Goal: Task Accomplishment & Management: Complete application form

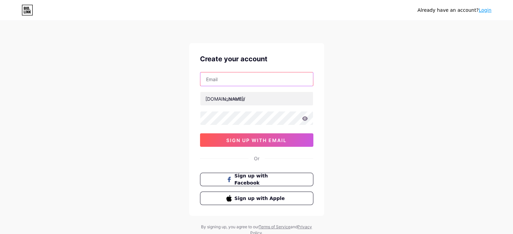
click at [237, 79] on input "text" at bounding box center [256, 78] width 113 height 13
type input "[EMAIL_ADDRESS][DOMAIN_NAME]"
click at [110, 89] on div "Already have an account? Login Create your account [EMAIL_ADDRESS][DOMAIN_NAME]…" at bounding box center [256, 129] width 513 height 258
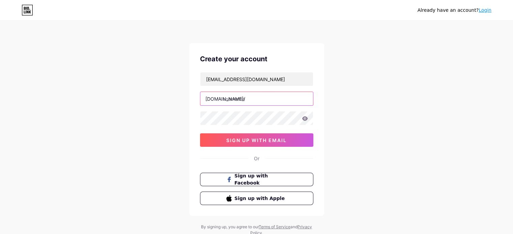
click at [238, 99] on input "text" at bounding box center [256, 98] width 113 height 13
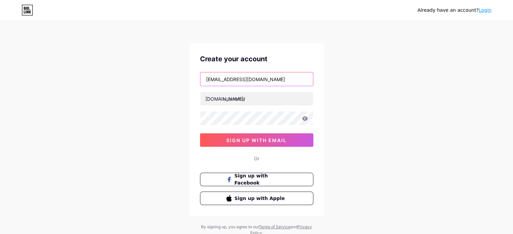
drag, startPoint x: 232, startPoint y: 80, endPoint x: 186, endPoint y: 79, distance: 45.9
click at [186, 79] on div "Already have an account? Login Create your account [EMAIL_ADDRESS][DOMAIN_NAME]…" at bounding box center [256, 129] width 513 height 258
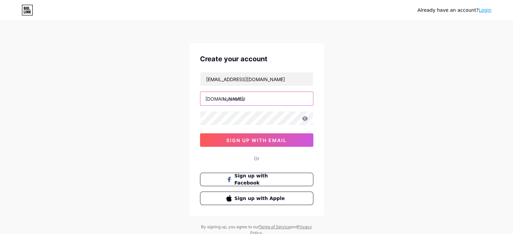
click at [234, 103] on input "text" at bounding box center [256, 98] width 113 height 13
paste input "grayelectric"
type input "grayelectric"
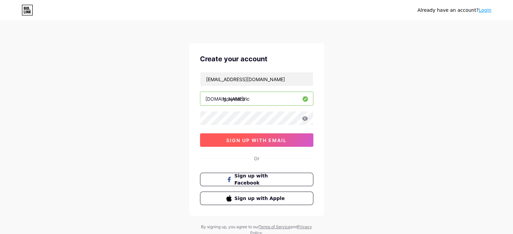
click at [263, 141] on span "sign up with email" at bounding box center [256, 141] width 60 height 6
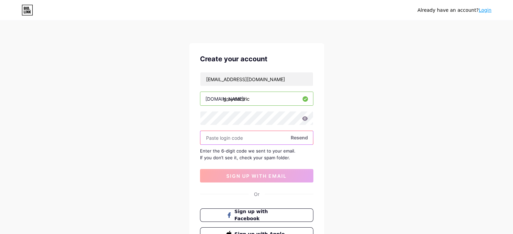
paste input "599116"
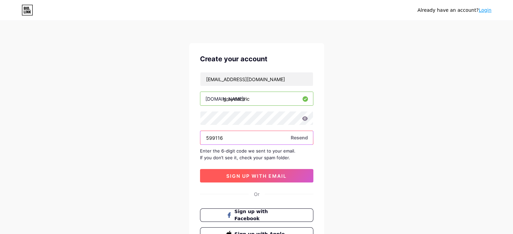
type input "599116"
click at [255, 180] on button "sign up with email" at bounding box center [256, 175] width 113 height 13
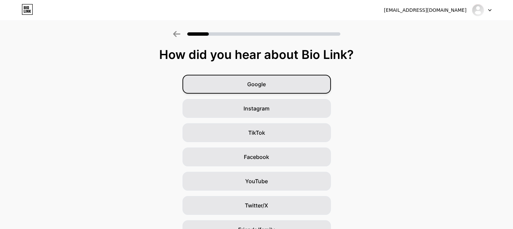
click at [272, 89] on div "Google" at bounding box center [256, 84] width 148 height 19
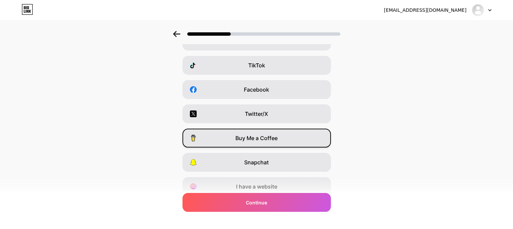
scroll to position [95, 0]
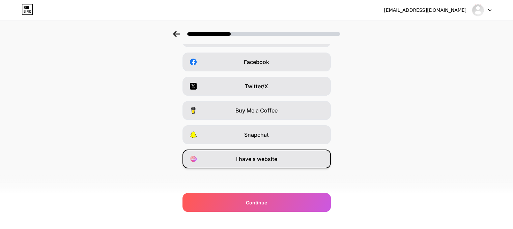
click at [254, 163] on div "I have a website" at bounding box center [256, 159] width 148 height 19
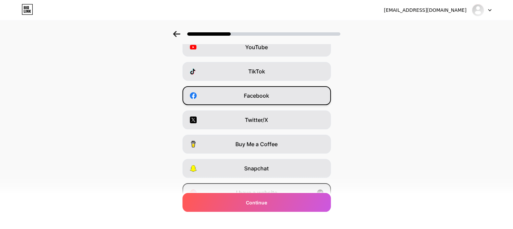
click at [269, 90] on div "Facebook" at bounding box center [256, 95] width 148 height 19
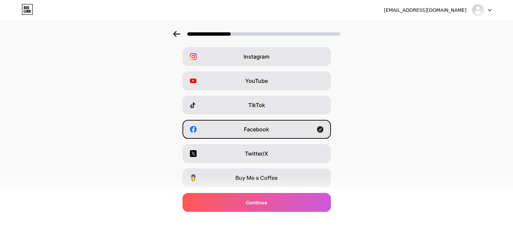
scroll to position [0, 0]
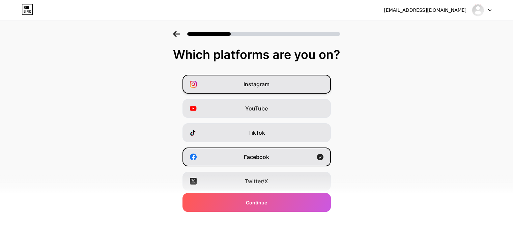
click at [267, 89] on div "Instagram" at bounding box center [256, 84] width 148 height 19
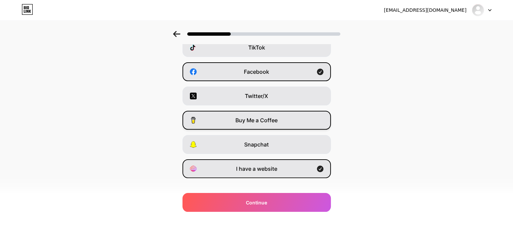
scroll to position [95, 0]
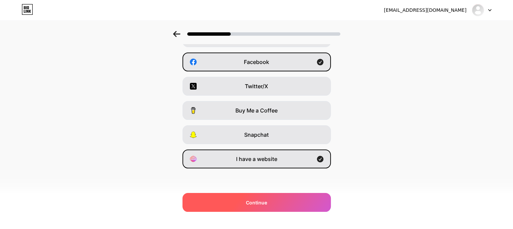
click at [270, 206] on div "Continue" at bounding box center [256, 202] width 148 height 19
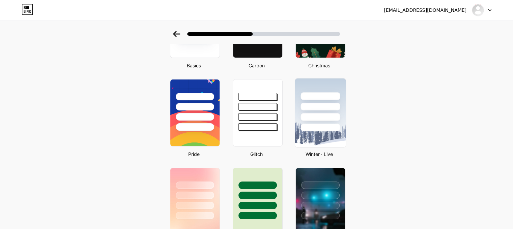
scroll to position [101, 0]
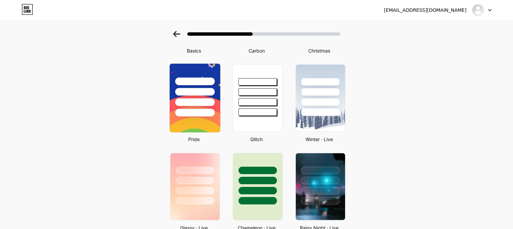
click at [206, 103] on div at bounding box center [194, 102] width 39 height 8
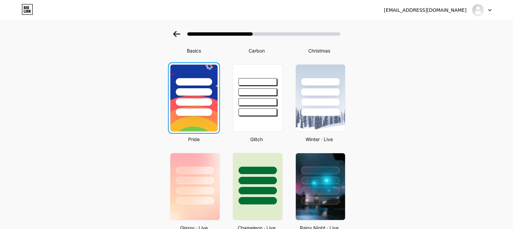
scroll to position [0, 0]
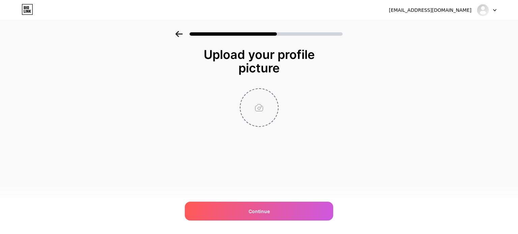
click at [256, 108] on input "file" at bounding box center [258, 107] width 37 height 37
type input "C:\fakepath\Gray-Electric-Plumbing.png"
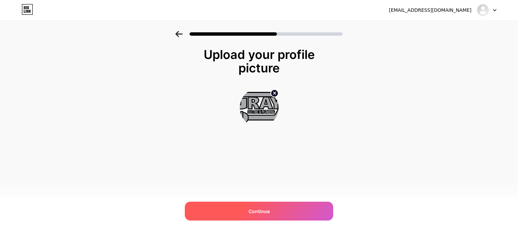
click at [272, 212] on div "Continue" at bounding box center [259, 211] width 148 height 19
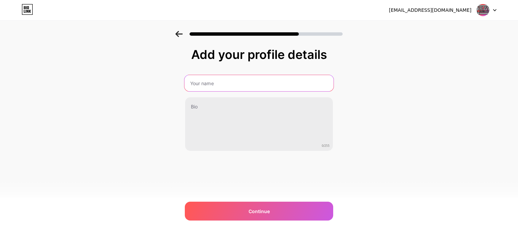
click at [230, 78] on input "text" at bounding box center [258, 83] width 149 height 16
type input "Gray Electric & Plumbing"
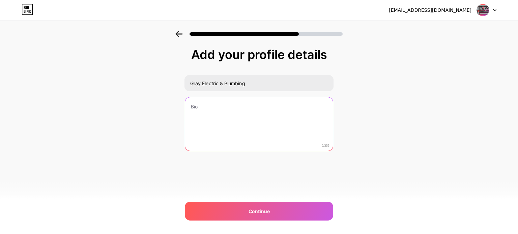
click at [219, 105] on textarea at bounding box center [259, 124] width 148 height 54
paste textarea "Gray Electric & Plumbing Services is your trusted partner for top-quality elect…"
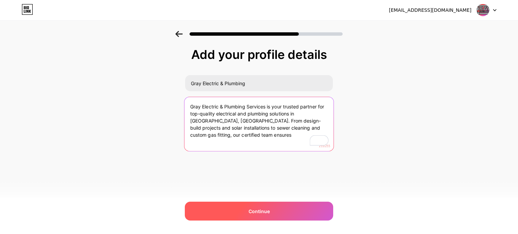
type textarea "Gray Electric & Plumbing Services is your trusted partner for top-quality elect…"
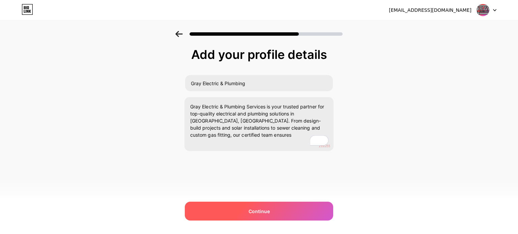
click at [279, 206] on div "Continue" at bounding box center [259, 211] width 148 height 19
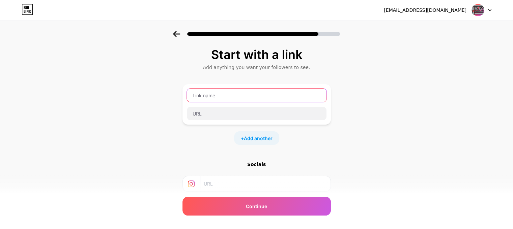
click at [256, 91] on input "text" at bounding box center [257, 95] width 140 height 13
type input "Facebook"
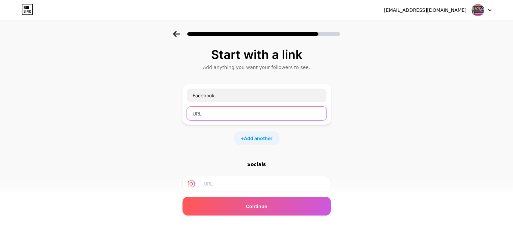
click at [210, 116] on input "text" at bounding box center [257, 113] width 140 height 13
paste input "[URL][DOMAIN_NAME]"
type input "[URL][DOMAIN_NAME]"
click at [259, 139] on span "Add another" at bounding box center [258, 138] width 29 height 7
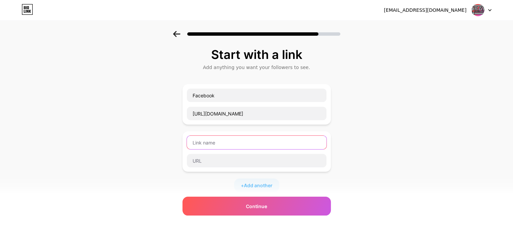
click at [259, 139] on input "text" at bounding box center [257, 142] width 140 height 13
paste input "[URL][DOMAIN_NAME]"
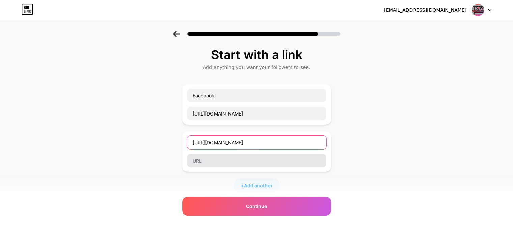
type input "[URL][DOMAIN_NAME]"
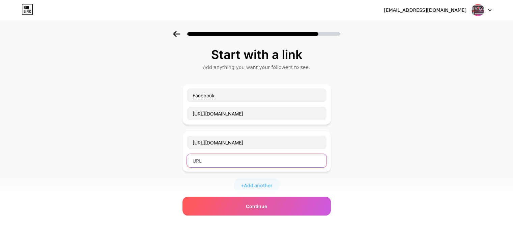
scroll to position [0, 0]
click at [230, 159] on input "text" at bounding box center [257, 160] width 140 height 13
paste input "[URL][DOMAIN_NAME]"
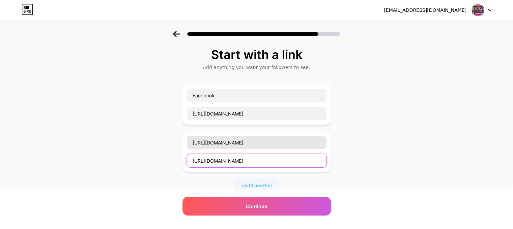
type input "[URL][DOMAIN_NAME]"
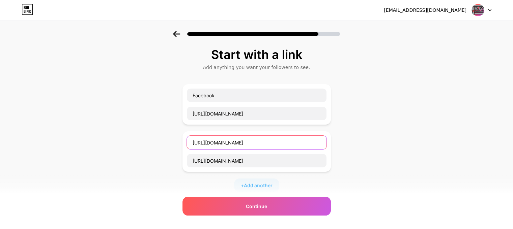
click at [233, 146] on input "[URL][DOMAIN_NAME]" at bounding box center [257, 142] width 140 height 13
click at [233, 145] on input "[URL][DOMAIN_NAME]" at bounding box center [257, 142] width 140 height 13
type input "Linkedin"
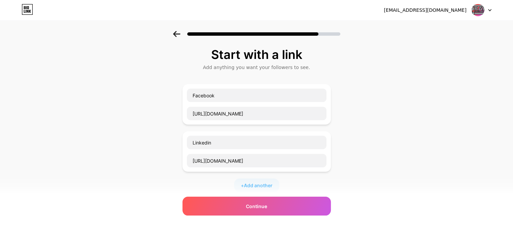
click at [114, 137] on div "Start with a link Add anything you want your followers to see. Facebook [URL][D…" at bounding box center [256, 173] width 513 height 284
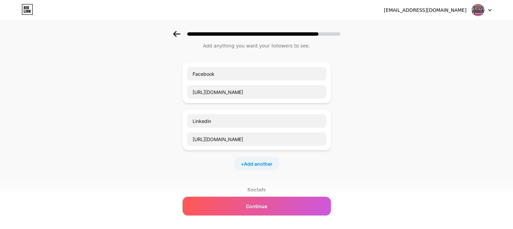
scroll to position [34, 0]
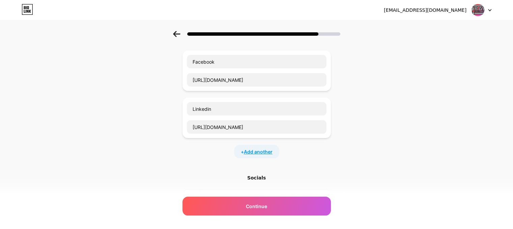
click at [265, 150] on span "Add another" at bounding box center [258, 151] width 29 height 7
click at [236, 158] on input "text" at bounding box center [257, 155] width 140 height 13
paste input "Gray Electric & Plumbing title: Gray Electric & Plumbing: 24/7 Elect"
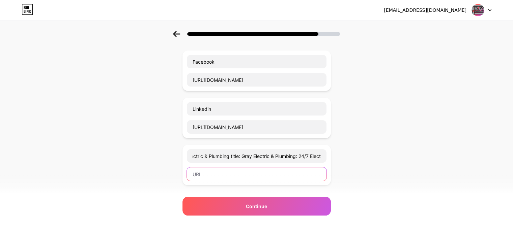
scroll to position [0, 0]
click at [212, 174] on input "text" at bounding box center [257, 174] width 140 height 13
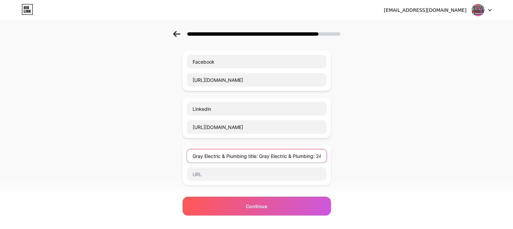
scroll to position [0, 19]
drag, startPoint x: 249, startPoint y: 155, endPoint x: 336, endPoint y: 157, distance: 86.3
click at [336, 157] on div "Start with a link Add anything you want your followers to see. Facebook [URL][D…" at bounding box center [256, 162] width 513 height 331
type input "Gray Electric & Plumbing"
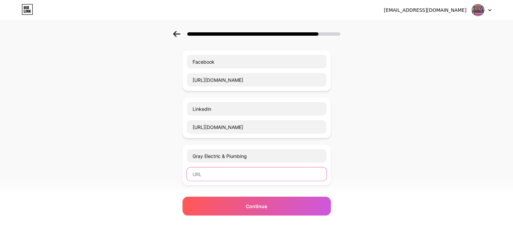
click at [196, 178] on input "text" at bounding box center [257, 174] width 140 height 13
paste input "[URL][DOMAIN_NAME]"
type input "[URL][DOMAIN_NAME]"
click at [382, 122] on div "Start with a link Add anything you want your followers to see. Facebook [URL][D…" at bounding box center [256, 162] width 513 height 331
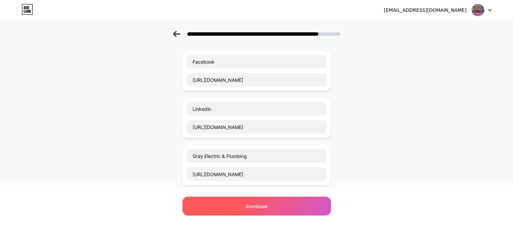
click at [266, 203] on span "Continue" at bounding box center [256, 206] width 21 height 7
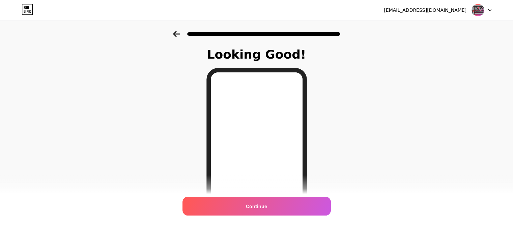
scroll to position [109, 0]
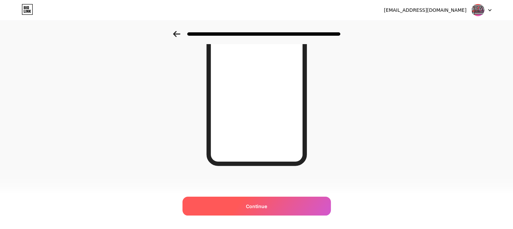
click at [264, 203] on span "Continue" at bounding box center [256, 206] width 21 height 7
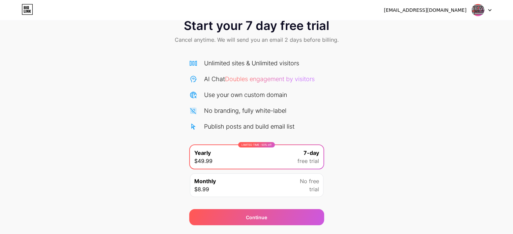
scroll to position [36, 0]
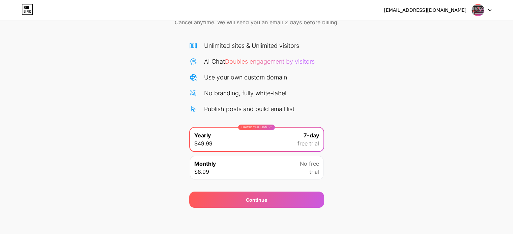
click at [304, 171] on div "No free trial" at bounding box center [309, 168] width 19 height 16
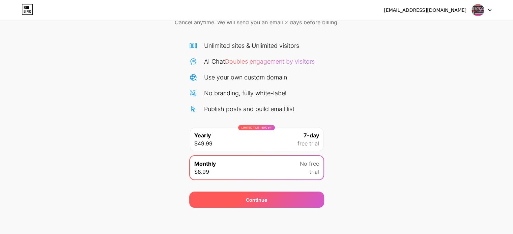
click at [262, 199] on div "Continue" at bounding box center [256, 200] width 21 height 7
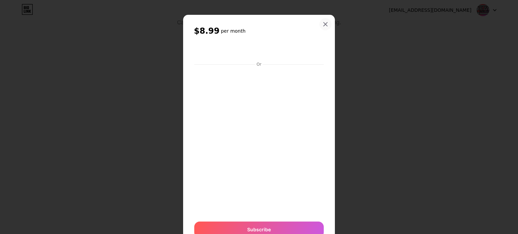
click at [324, 25] on icon at bounding box center [326, 25] width 4 height 4
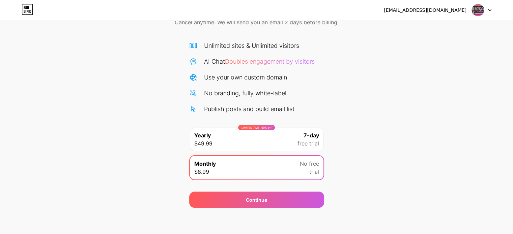
click at [20, 10] on div "[EMAIL_ADDRESS][DOMAIN_NAME] Logout" at bounding box center [256, 10] width 513 height 12
click at [478, 12] on img at bounding box center [477, 10] width 13 height 13
click at [435, 12] on div "[EMAIL_ADDRESS][DOMAIN_NAME]" at bounding box center [425, 10] width 83 height 7
click at [23, 9] on icon at bounding box center [27, 9] width 11 height 11
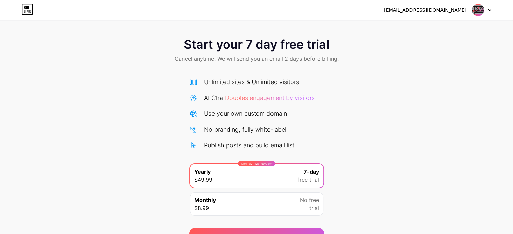
click at [30, 9] on icon at bounding box center [27, 9] width 11 height 11
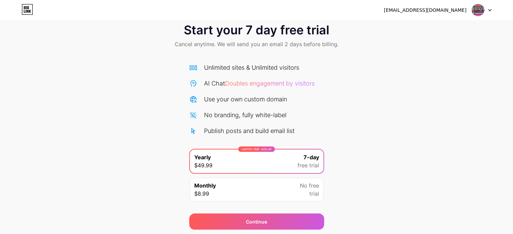
scroll to position [3, 0]
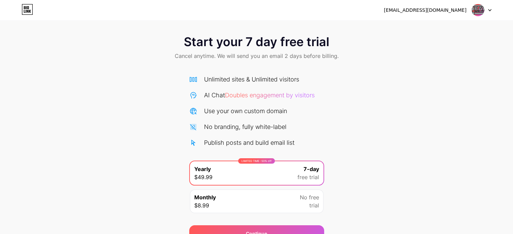
click at [271, 94] on span "Doubles engagement by visitors" at bounding box center [270, 95] width 90 height 7
click at [228, 111] on div "Use your own custom domain" at bounding box center [245, 111] width 83 height 9
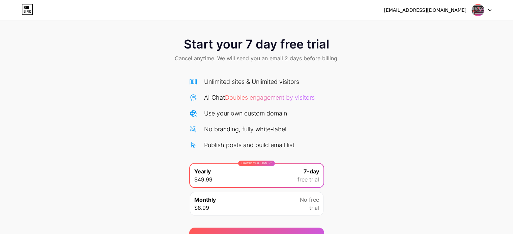
scroll to position [0, 0]
click at [487, 10] on div at bounding box center [482, 10] width 20 height 12
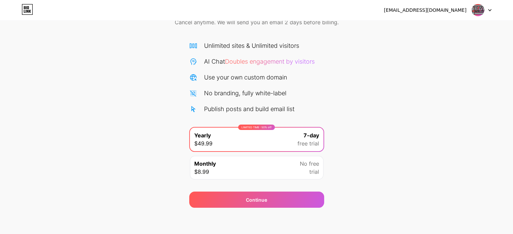
scroll to position [36, 0]
click at [265, 162] on div "Monthly $8.99 No free trial" at bounding box center [256, 168] width 133 height 24
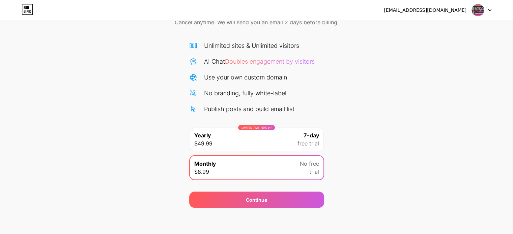
click at [259, 78] on div "Use your own custom domain" at bounding box center [245, 77] width 83 height 9
click at [271, 60] on span "Doubles engagement by visitors" at bounding box center [270, 61] width 90 height 7
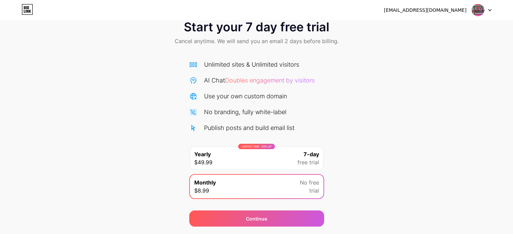
scroll to position [0, 0]
